Goal: Navigation & Orientation: Find specific page/section

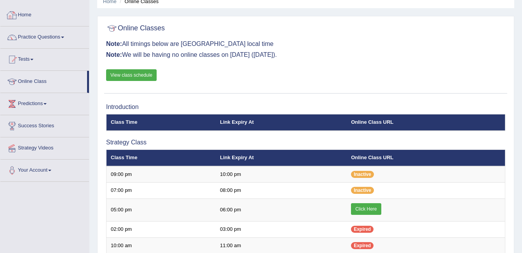
click at [31, 12] on link "Home" at bounding box center [44, 13] width 89 height 19
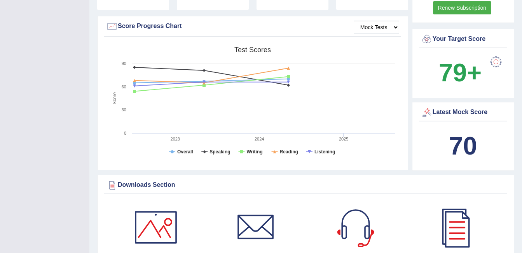
scroll to position [446, 0]
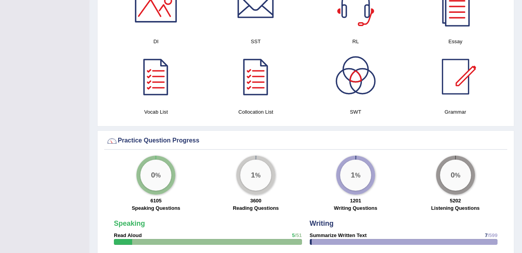
click at [447, 77] on div at bounding box center [455, 76] width 54 height 54
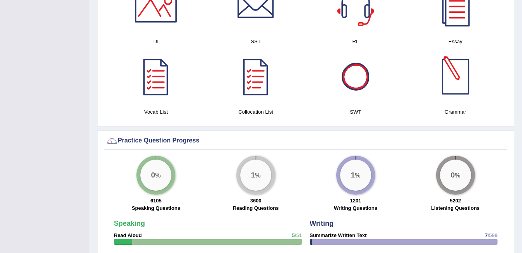
click at [464, 65] on div at bounding box center [455, 76] width 54 height 54
